Goal: Information Seeking & Learning: Learn about a topic

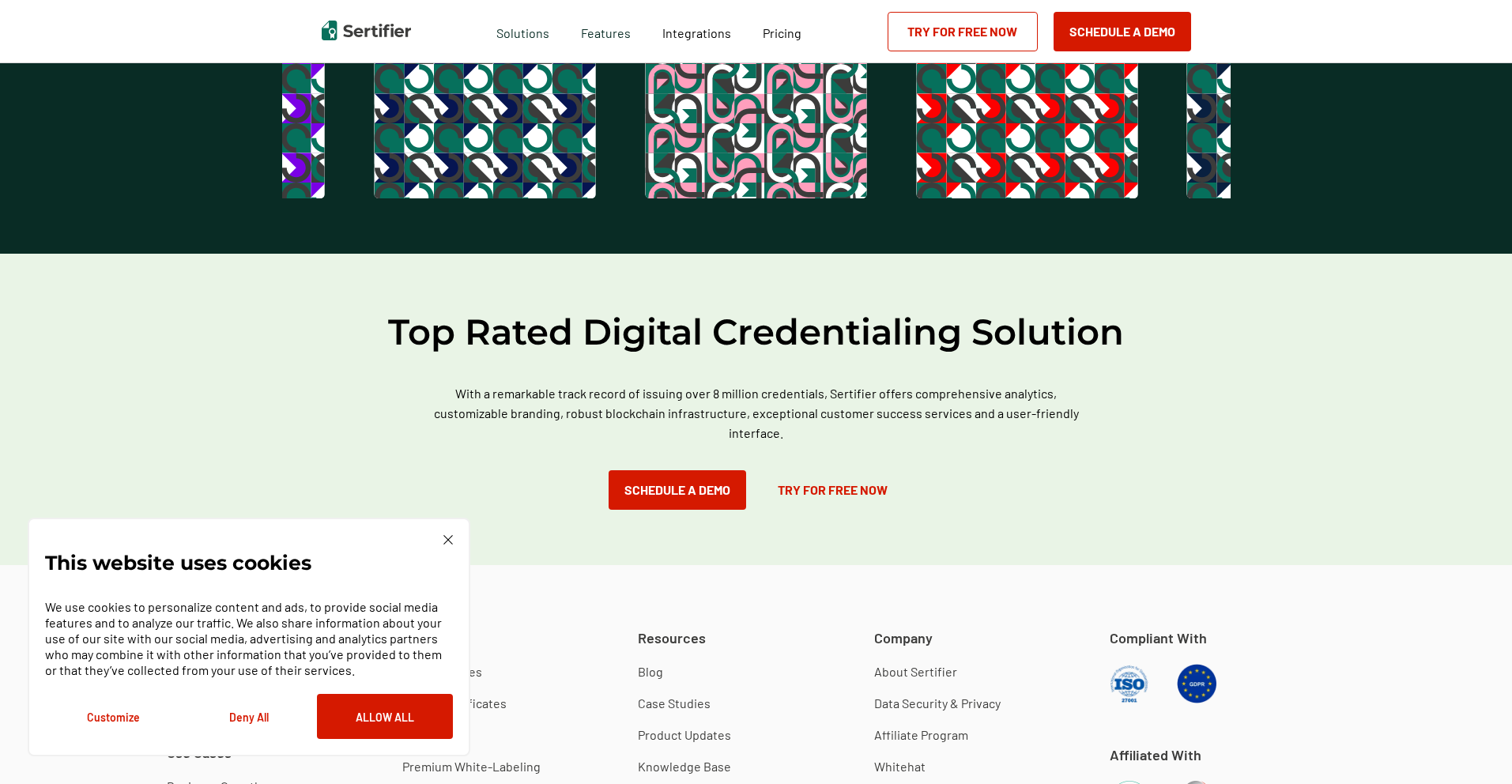
scroll to position [4395, 0]
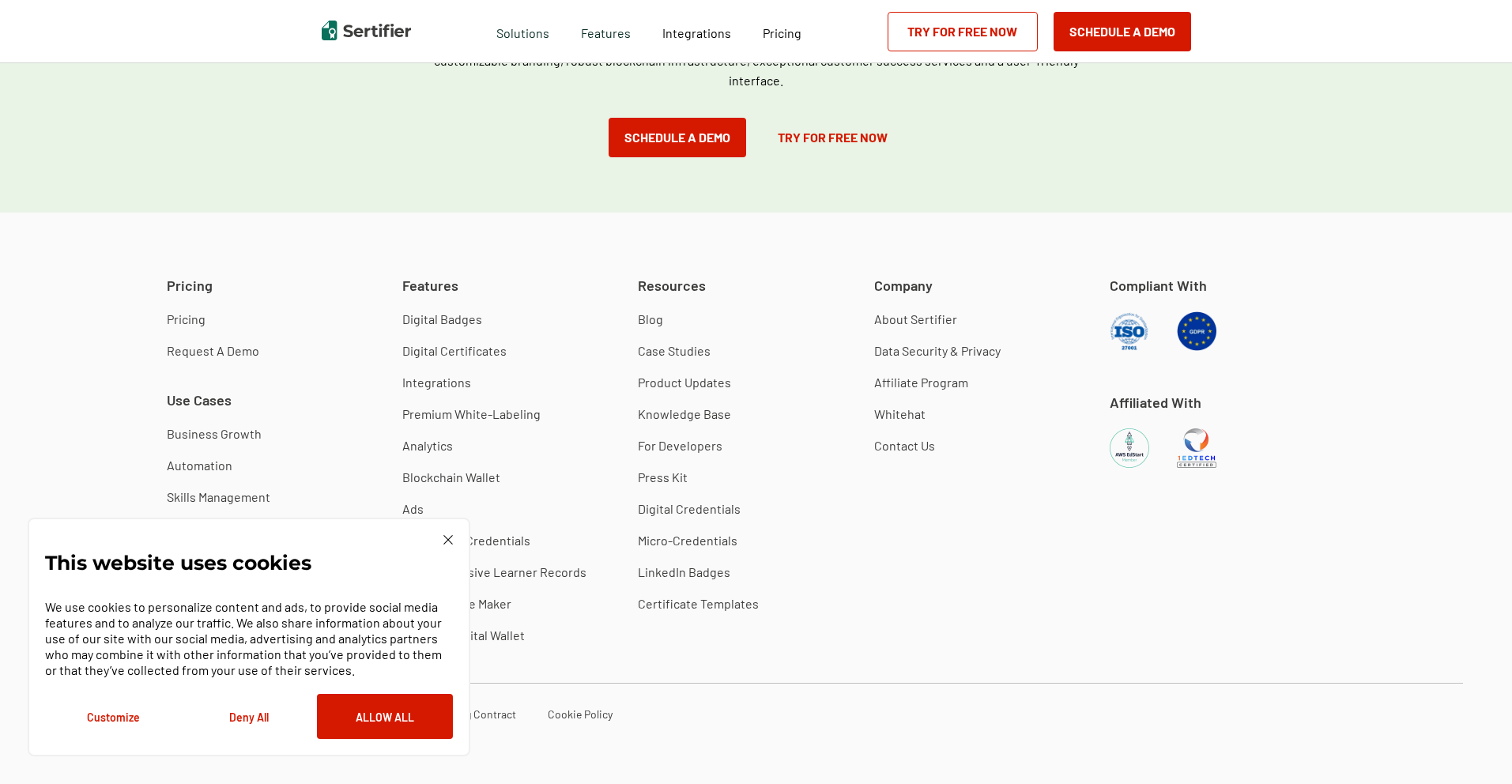
click at [453, 538] on div "This website uses cookies We use cookies to personalize content and ads, to pro…" at bounding box center [249, 637] width 443 height 239
click at [444, 540] on img at bounding box center [447, 539] width 9 height 9
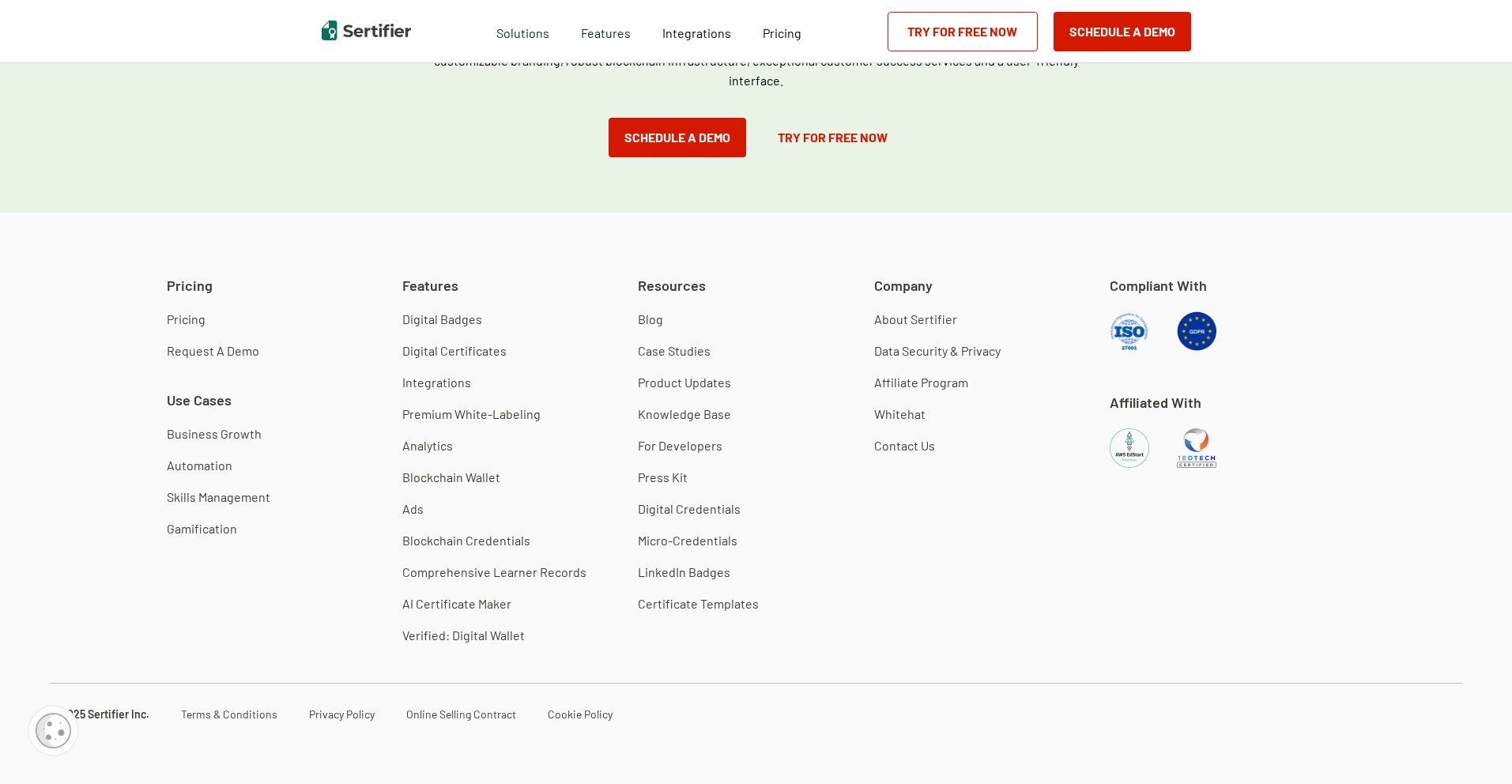
click at [182, 322] on link "Pricing" at bounding box center [186, 319] width 39 height 16
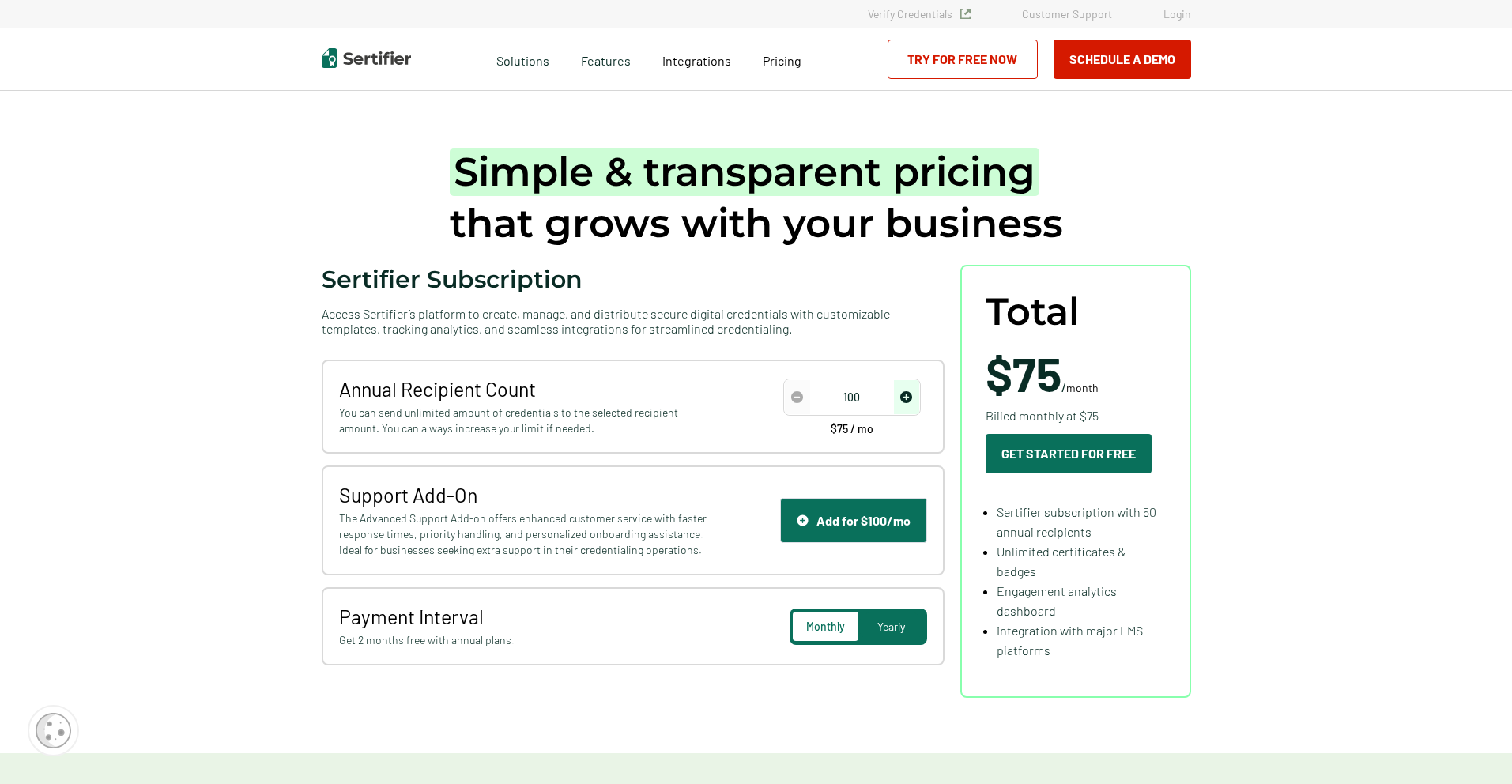
click at [906, 396] on img "increase number" at bounding box center [906, 397] width 12 height 12
click at [798, 403] on span "decrease number" at bounding box center [798, 397] width 25 height 34
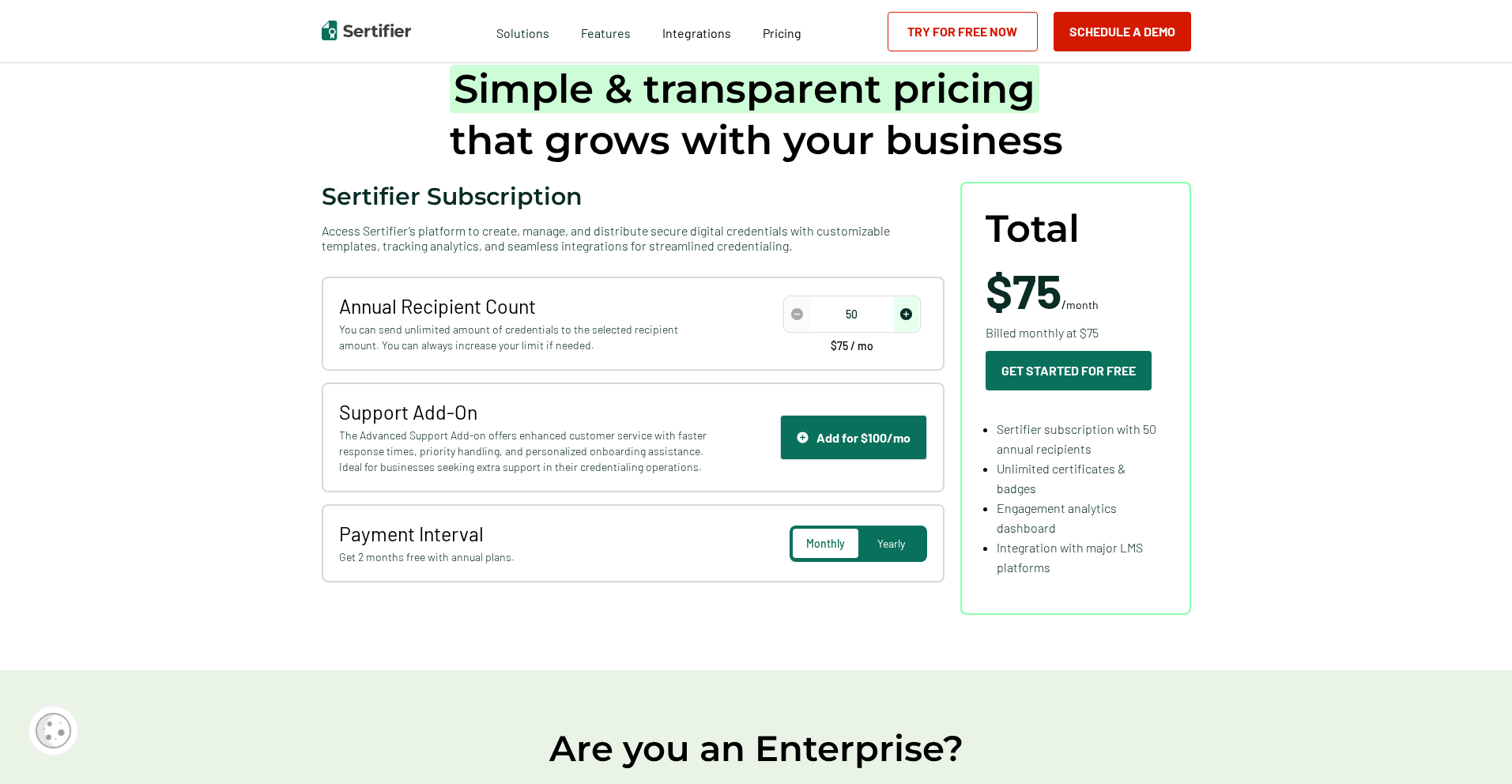
scroll to position [154, 0]
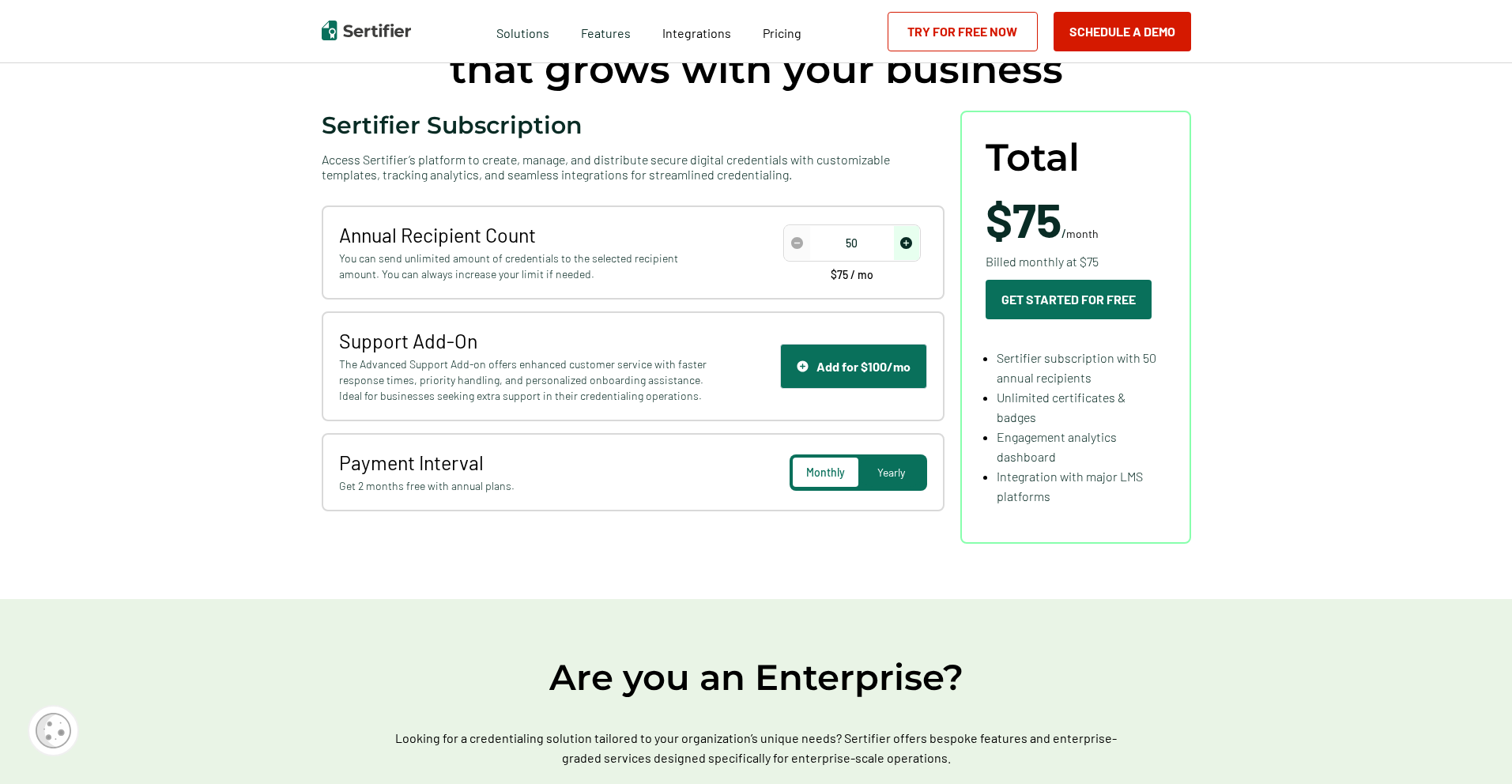
click at [838, 474] on span "Monthly" at bounding box center [826, 472] width 39 height 14
click at [900, 476] on span "Yearly" at bounding box center [891, 472] width 28 height 14
click at [826, 478] on div "Monthly" at bounding box center [825, 472] width 65 height 30
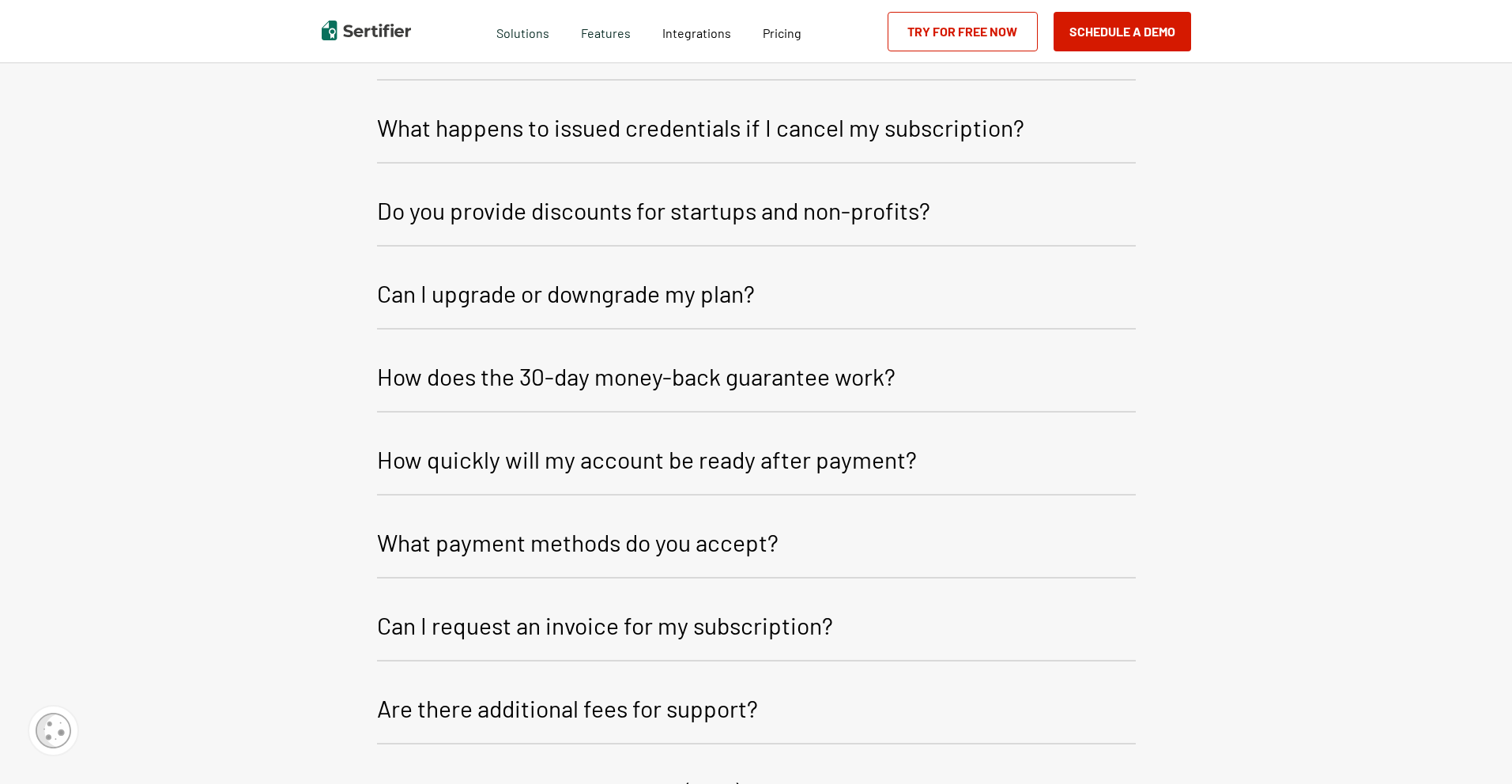
scroll to position [2999, 0]
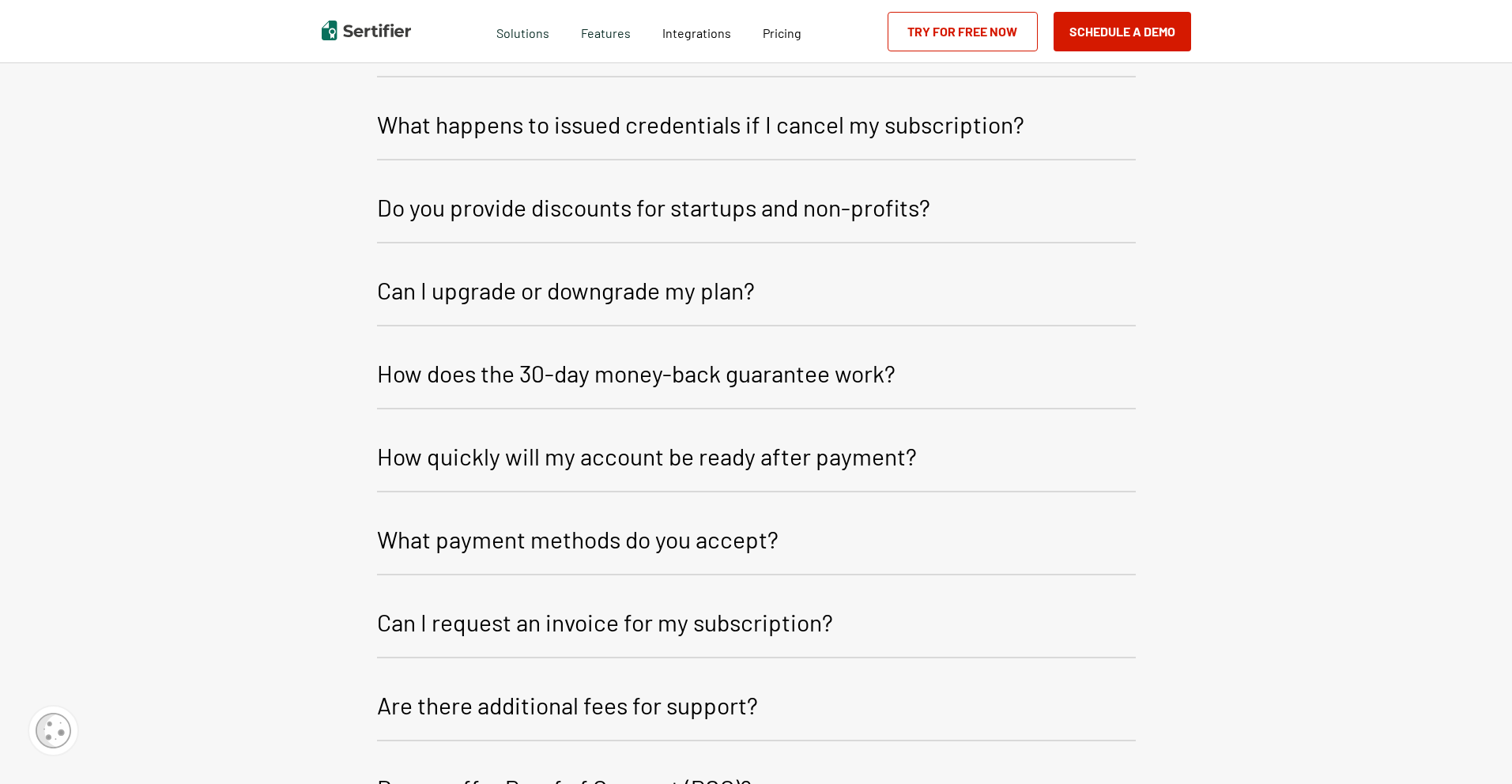
click at [592, 286] on p "Can I upgrade or downgrade my plan?" at bounding box center [566, 290] width 378 height 38
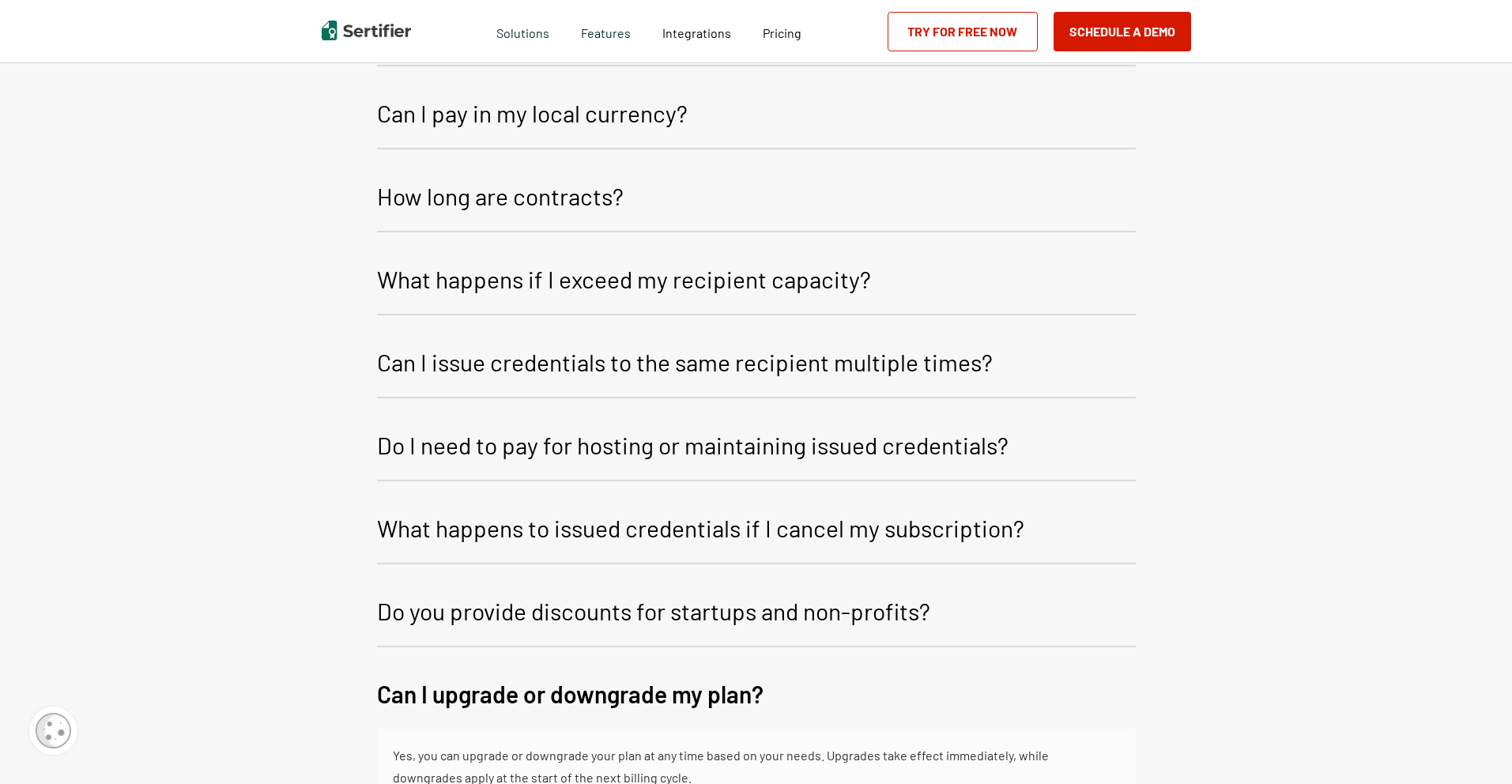
scroll to position [2596, 0]
click at [588, 455] on p "Do I need to pay for hosting or maintaining issued credentials?" at bounding box center [693, 444] width 632 height 38
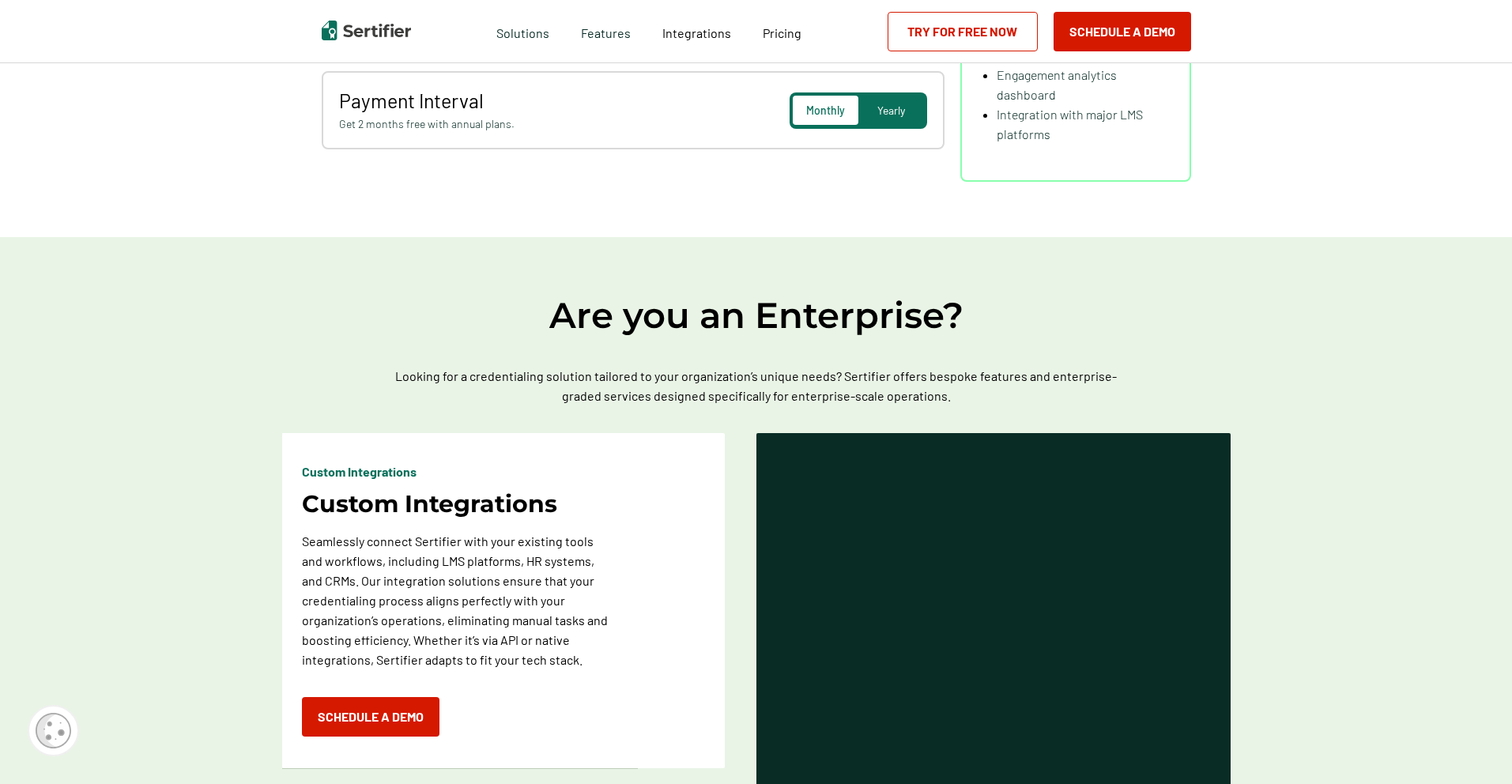
scroll to position [0, 0]
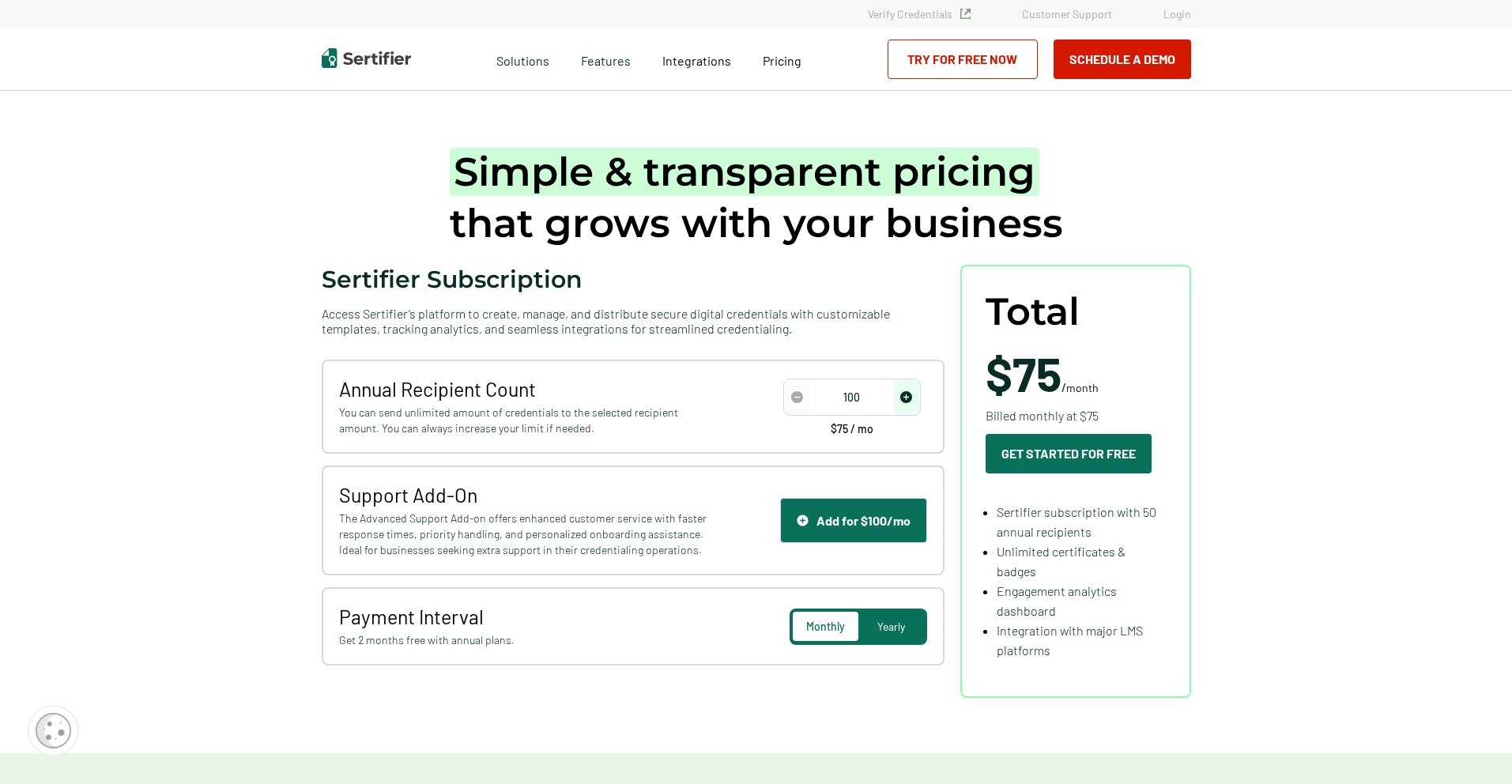
click at [909, 399] on img "increase number" at bounding box center [906, 397] width 12 height 12
type input "50"
click at [798, 400] on img "decrease number" at bounding box center [797, 397] width 12 height 12
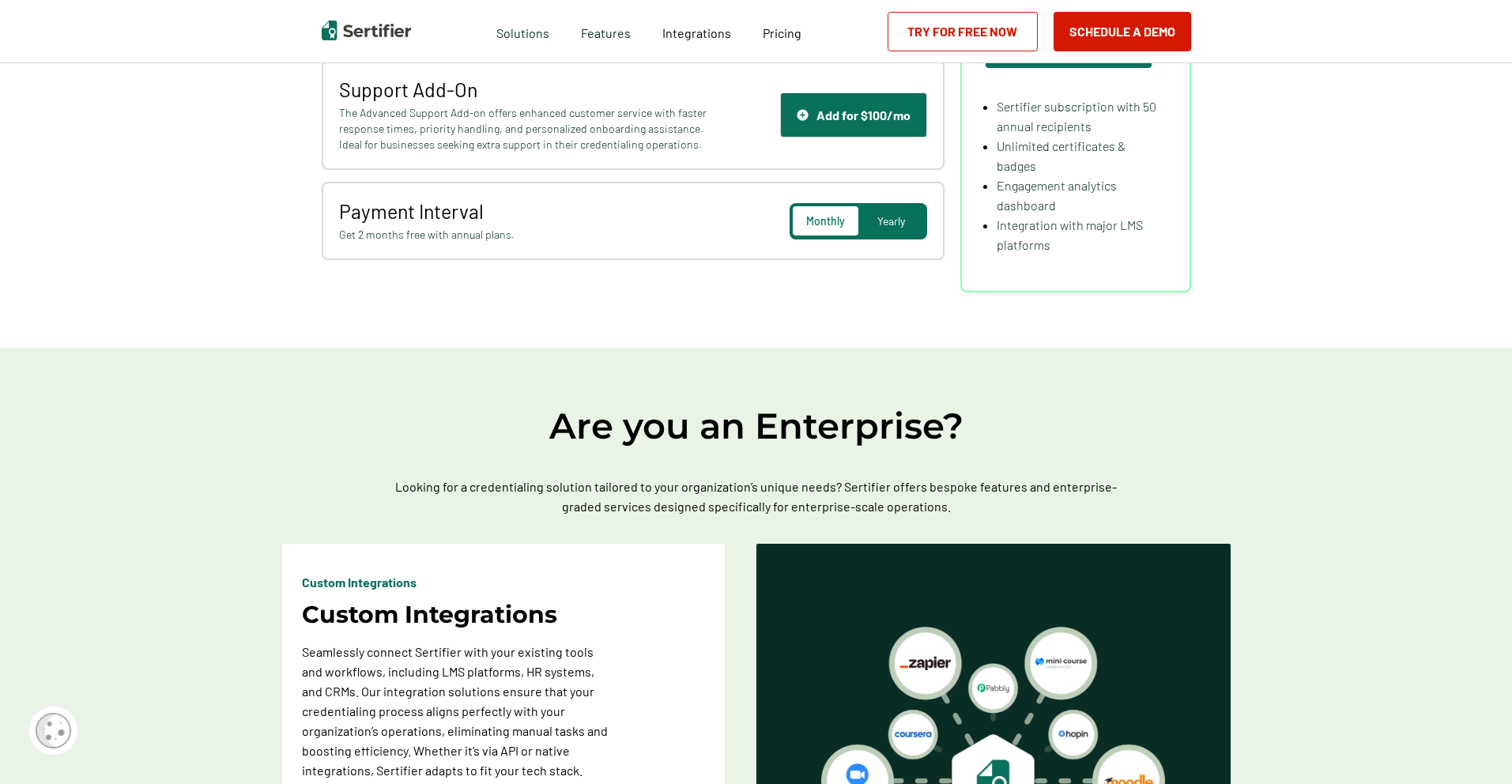
scroll to position [769, 0]
